Goal: Task Accomplishment & Management: Complete application form

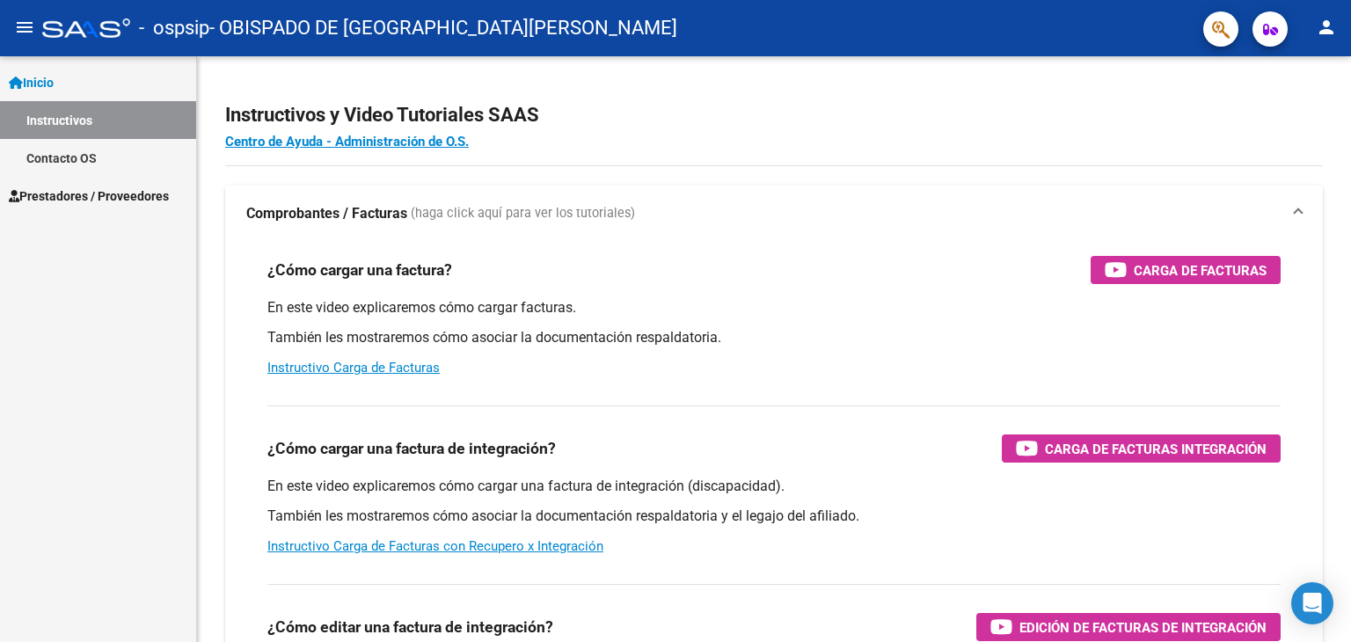
click at [76, 127] on link "Instructivos" at bounding box center [98, 120] width 196 height 38
click at [70, 187] on span "Prestadores / Proveedores" at bounding box center [89, 195] width 160 height 19
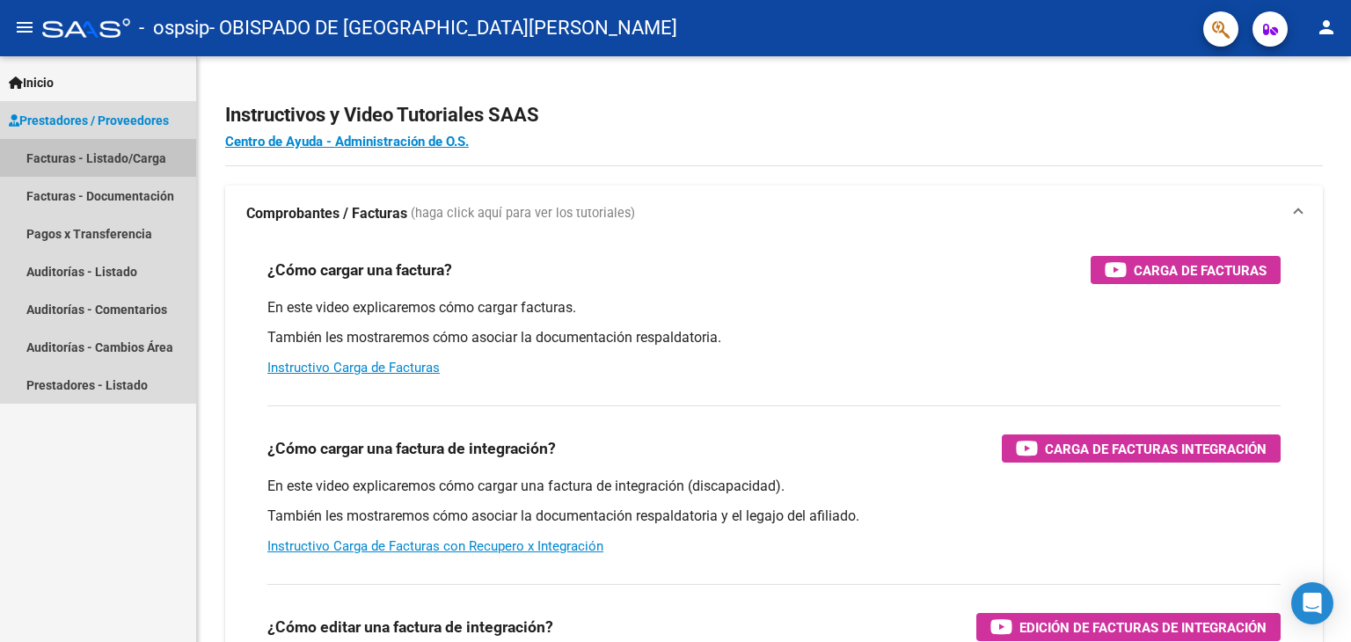
click at [139, 159] on link "Facturas - Listado/Carga" at bounding box center [98, 158] width 196 height 38
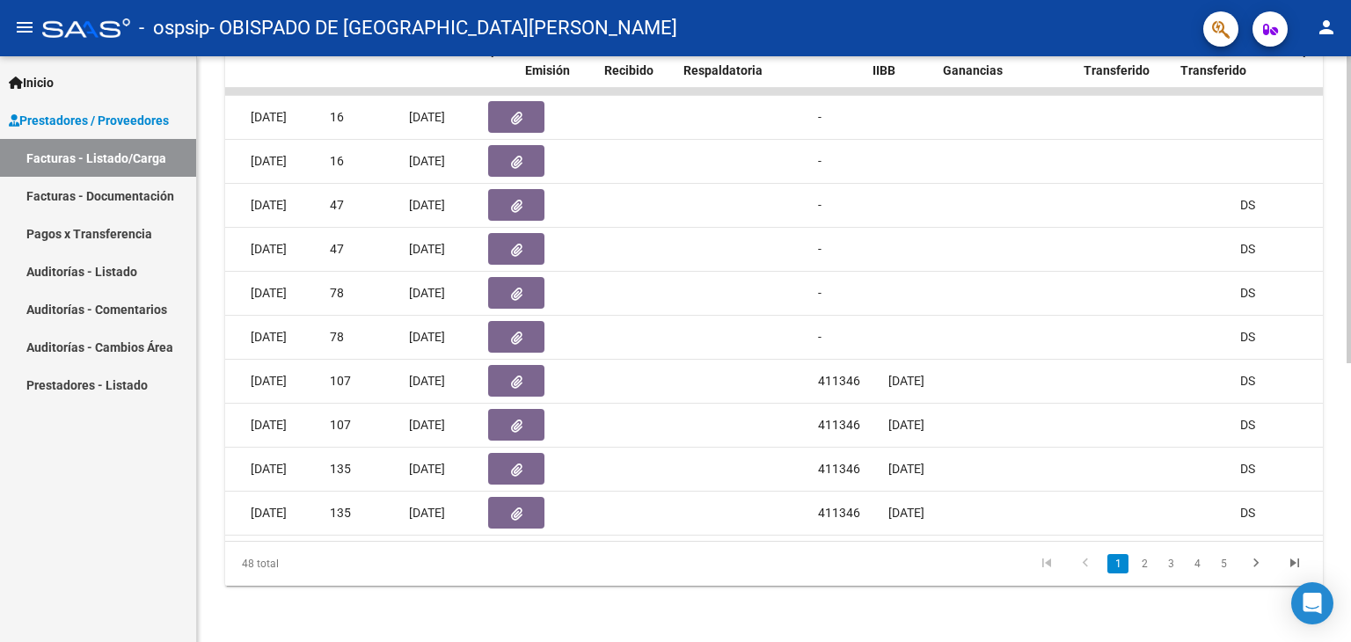
scroll to position [0, 910]
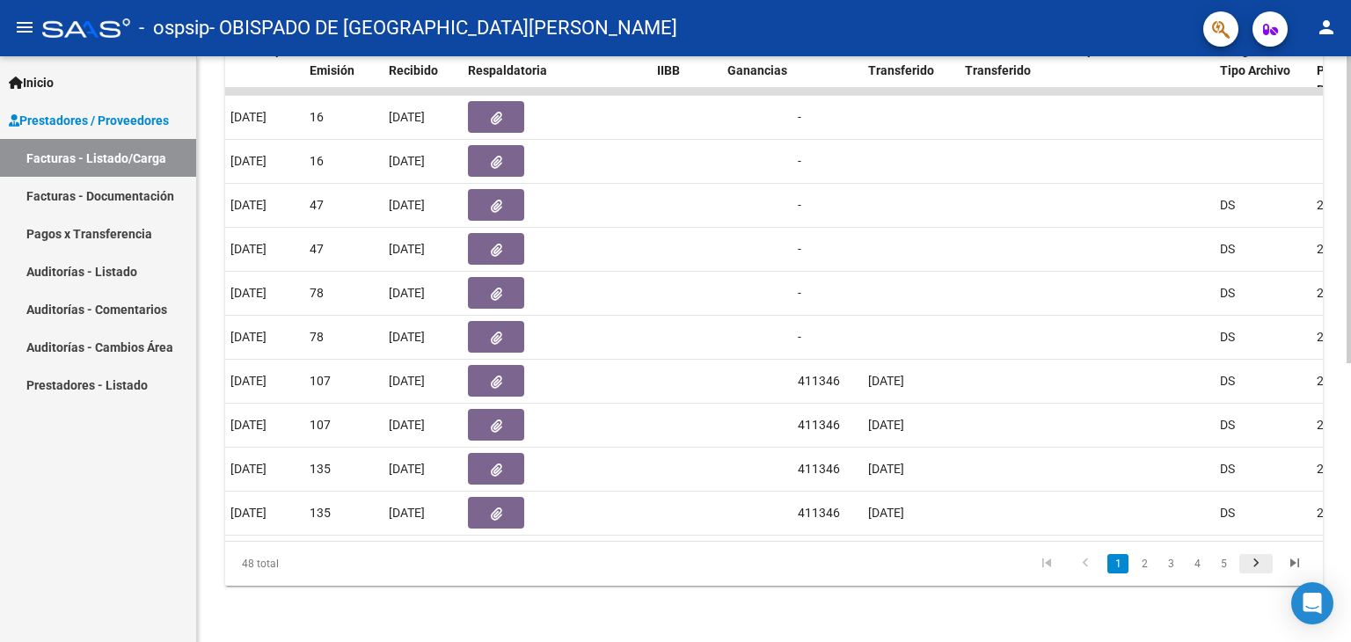
click at [1256, 564] on icon "go to next page" at bounding box center [1256, 565] width 23 height 21
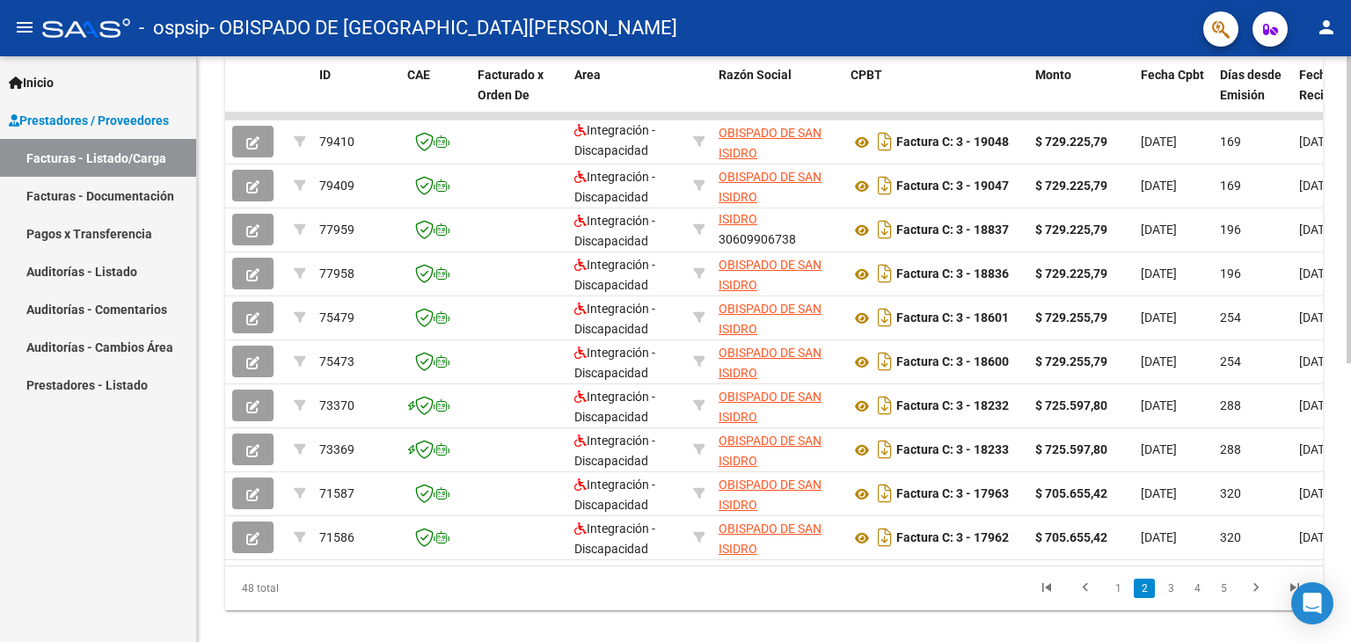
scroll to position [531, 0]
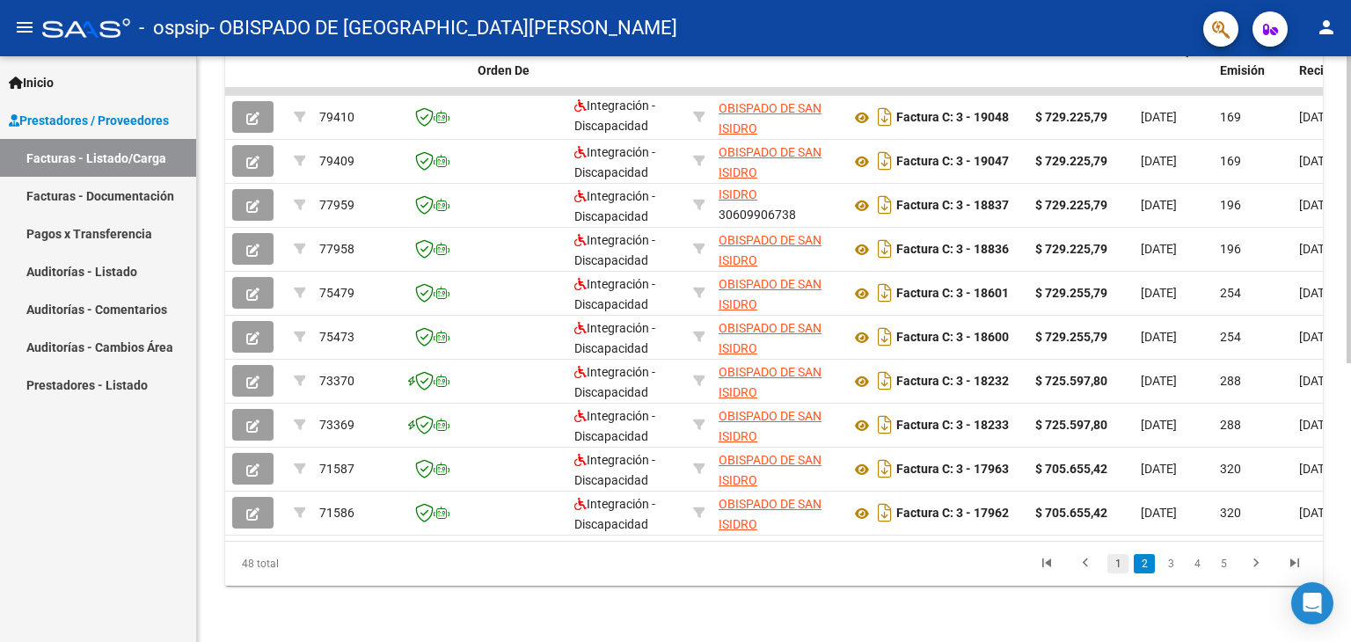
click at [1115, 566] on link "1" at bounding box center [1118, 563] width 21 height 19
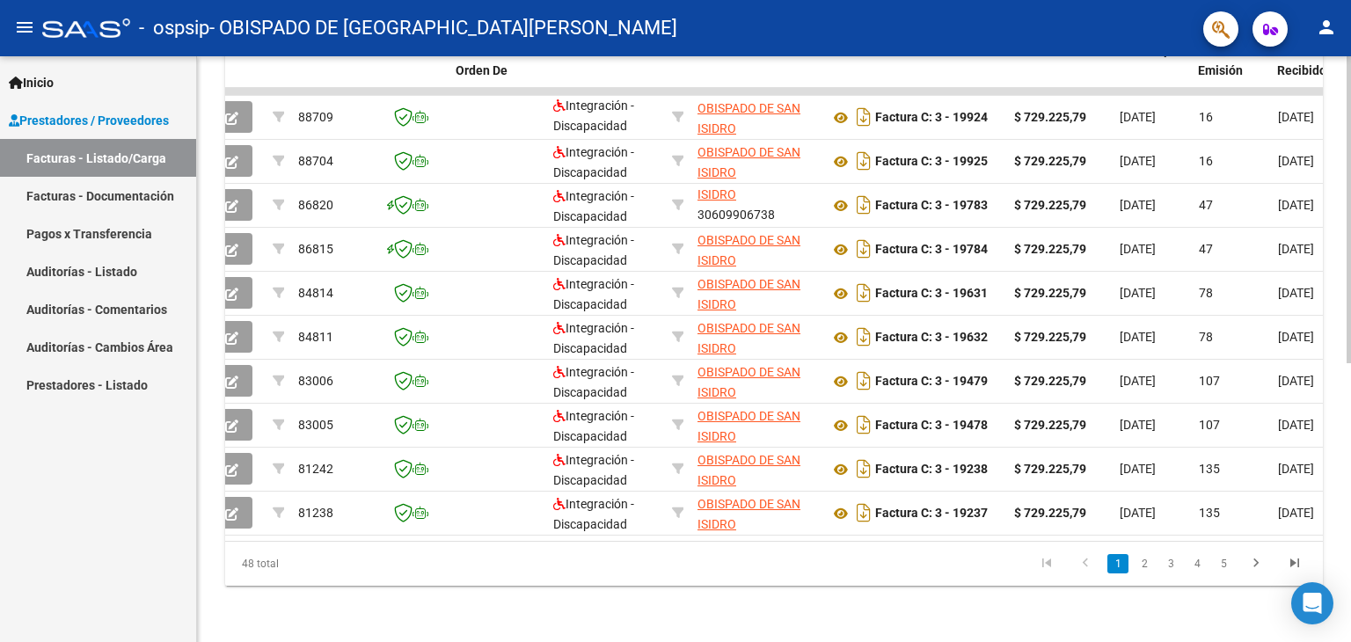
scroll to position [0, 0]
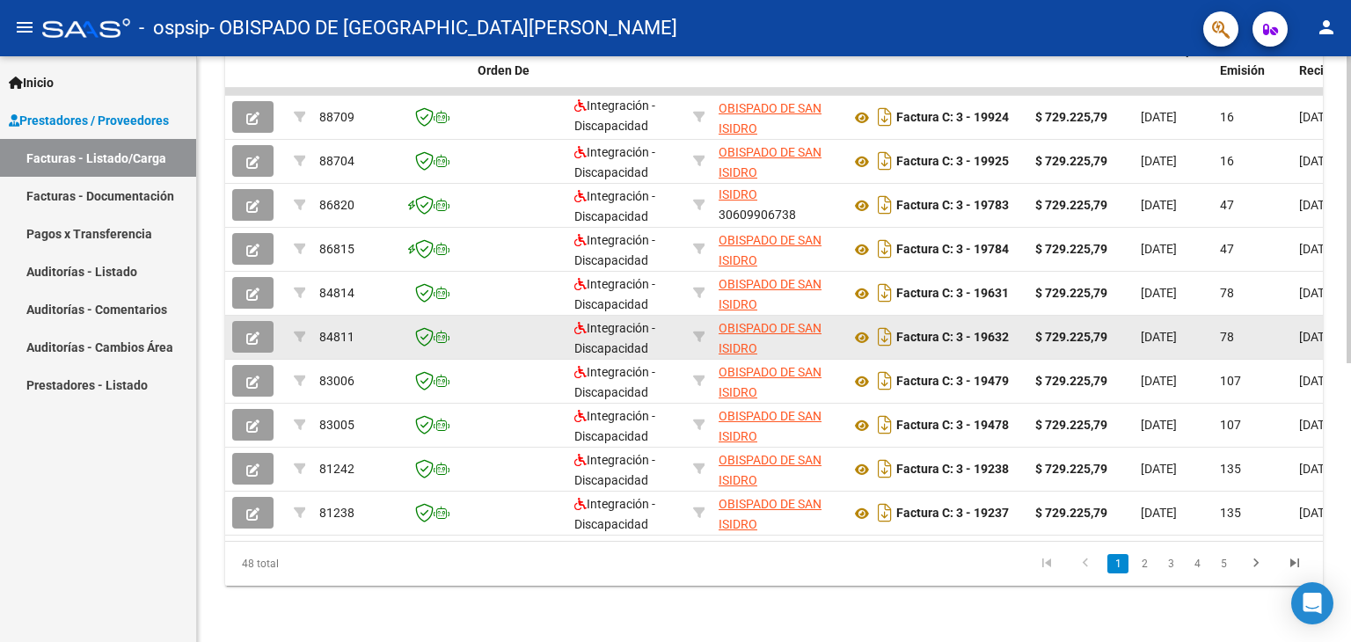
click at [245, 328] on button "button" at bounding box center [252, 337] width 41 height 32
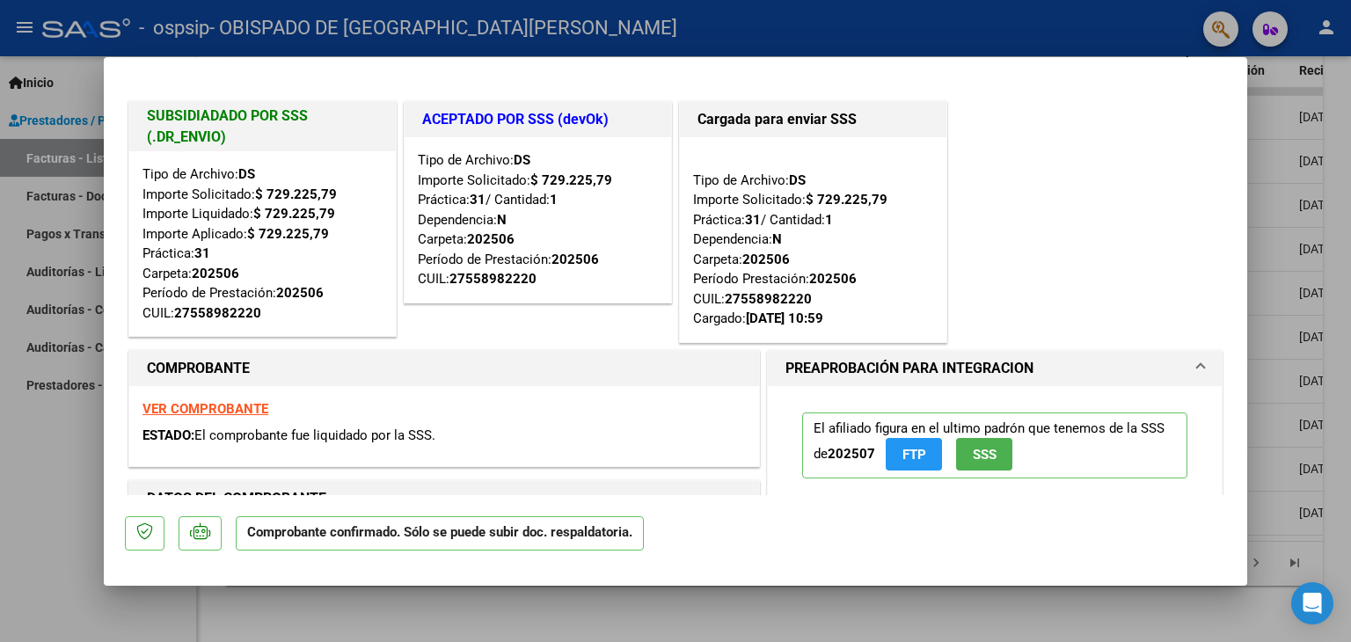
type input "$ 0,00"
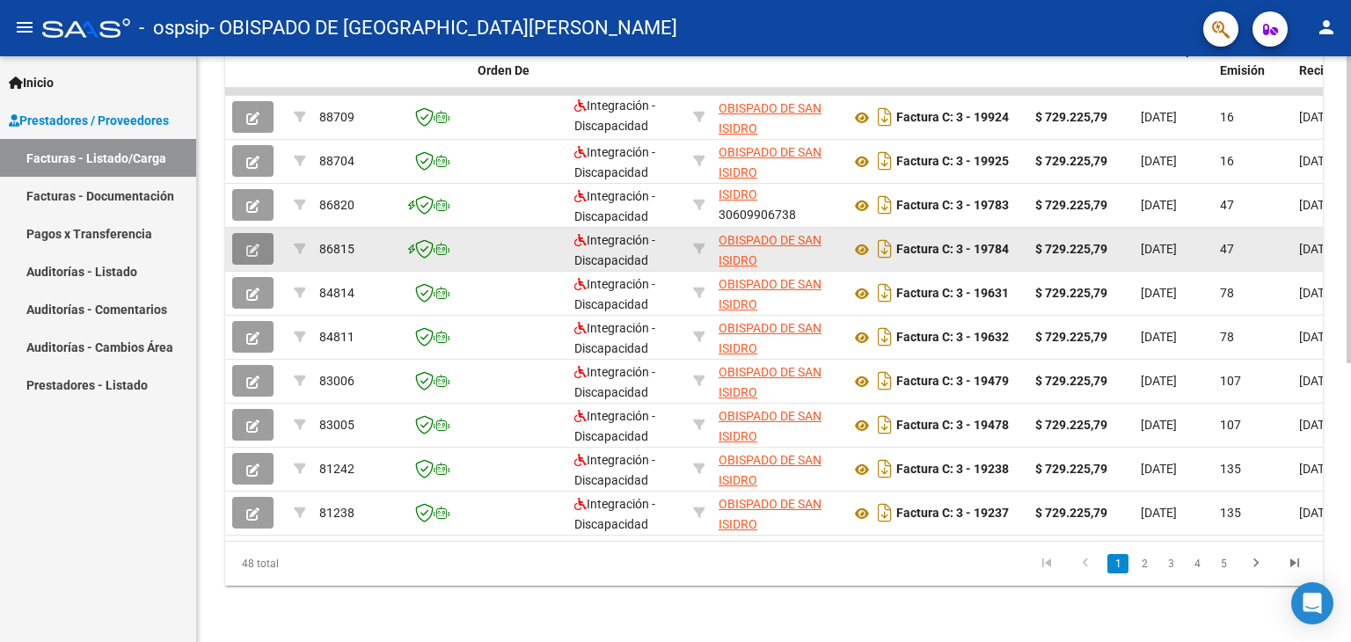
click at [252, 244] on icon "button" at bounding box center [252, 250] width 13 height 13
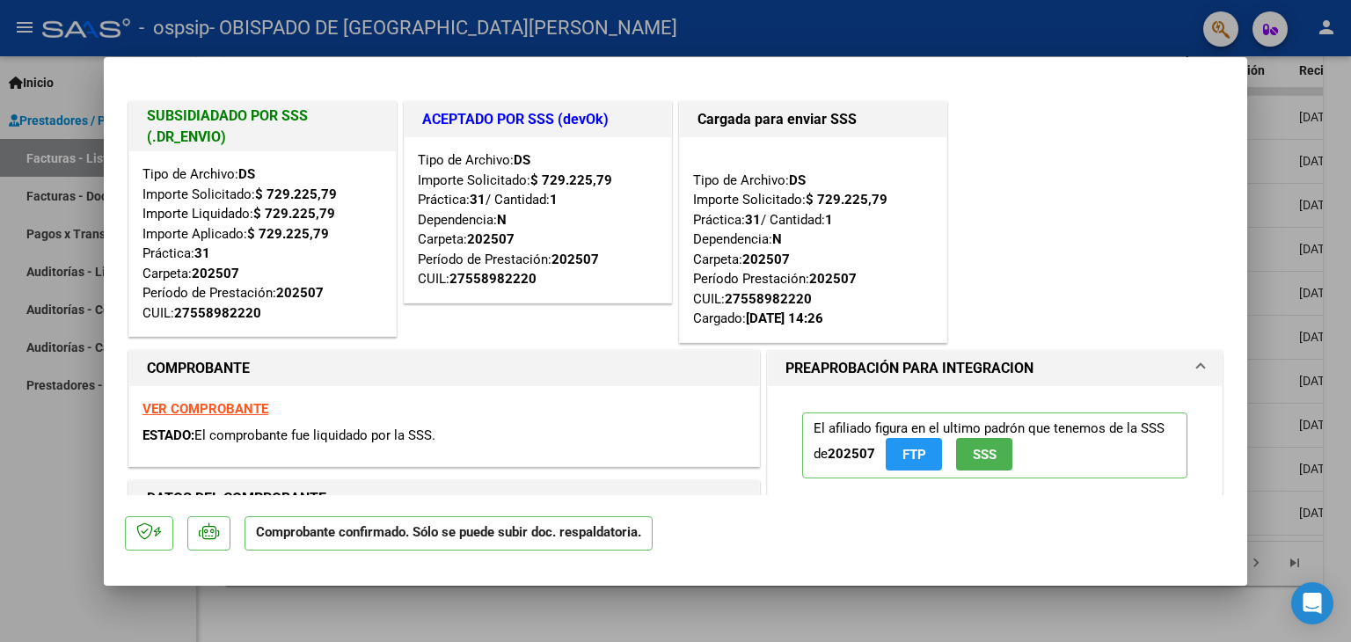
type input "$ 0,00"
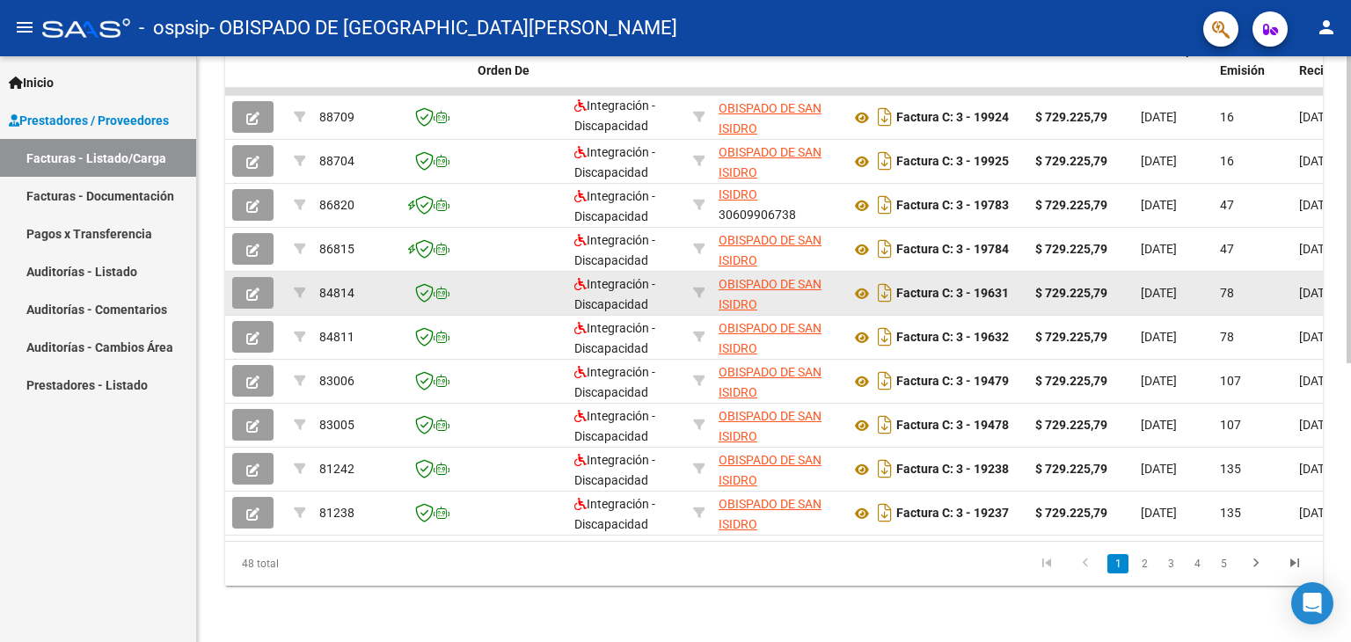
click at [257, 288] on icon "button" at bounding box center [252, 294] width 13 height 13
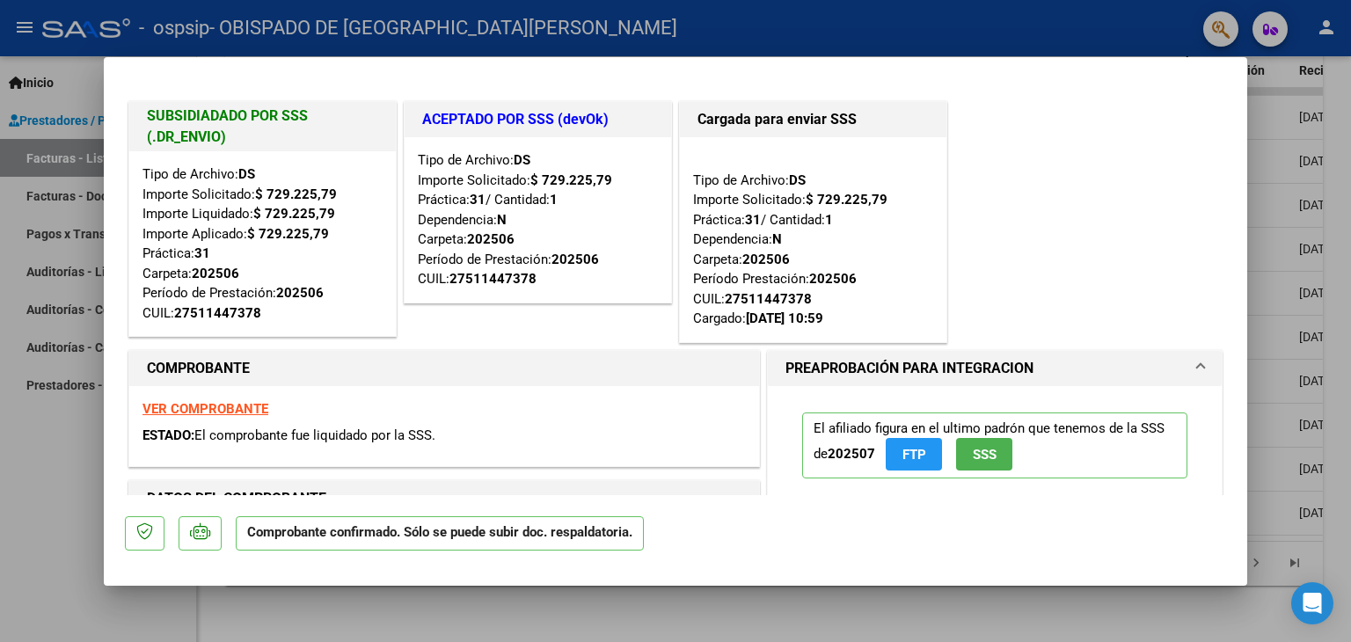
type input "$ 0,00"
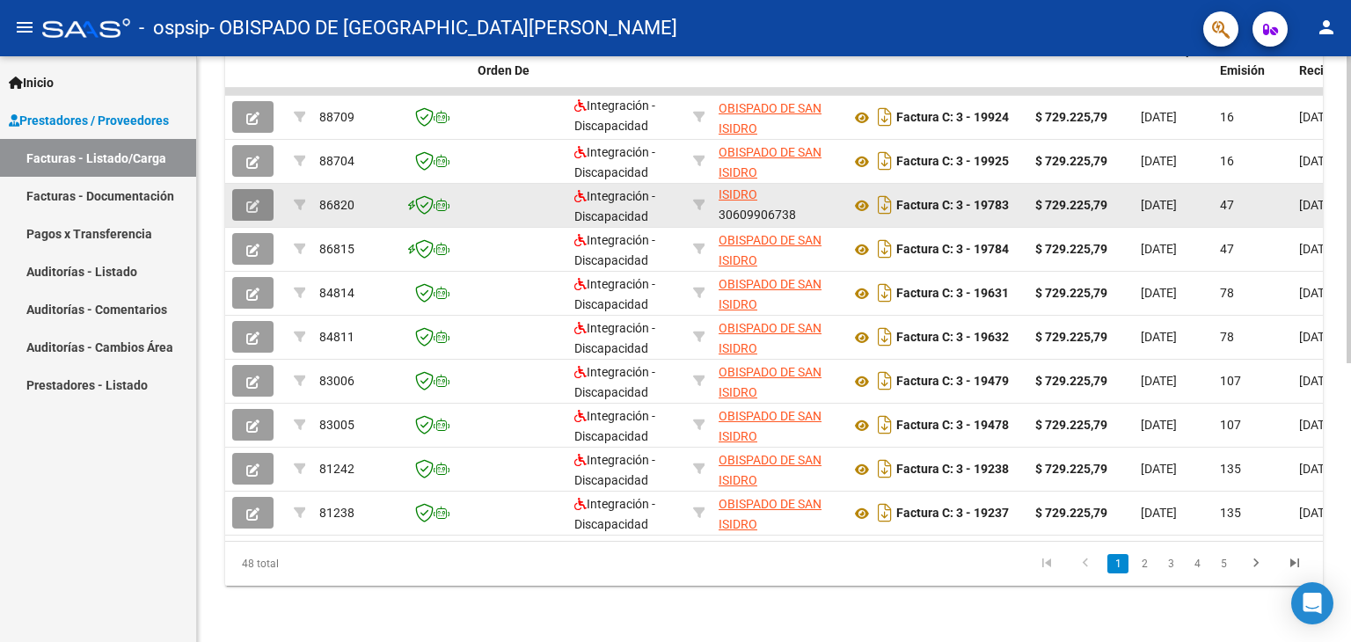
click at [248, 200] on icon "button" at bounding box center [252, 206] width 13 height 13
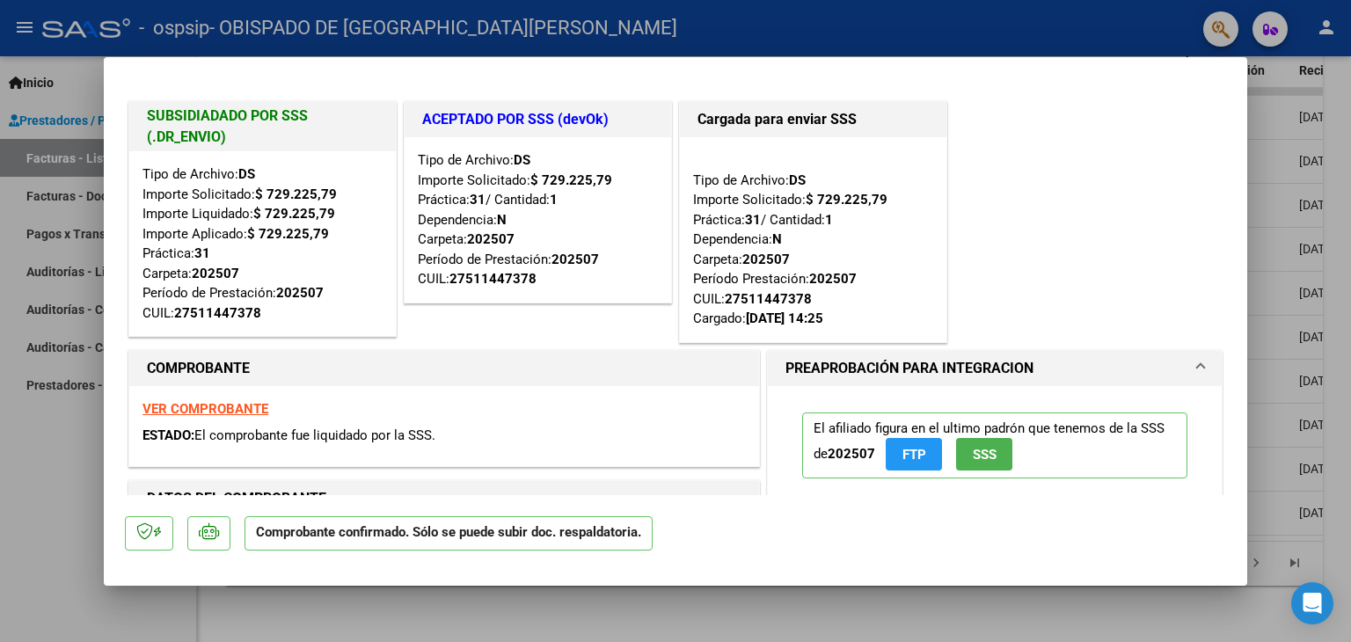
type input "$ 0,00"
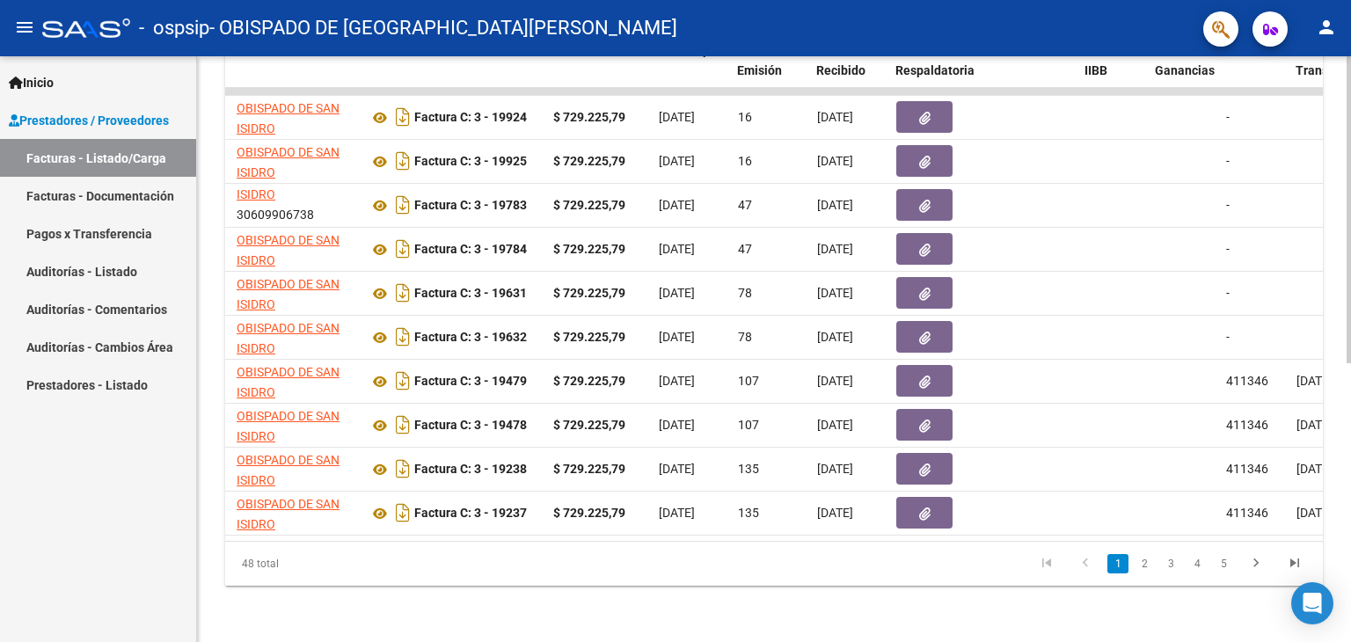
scroll to position [0, 460]
